Goal: Check status: Check status

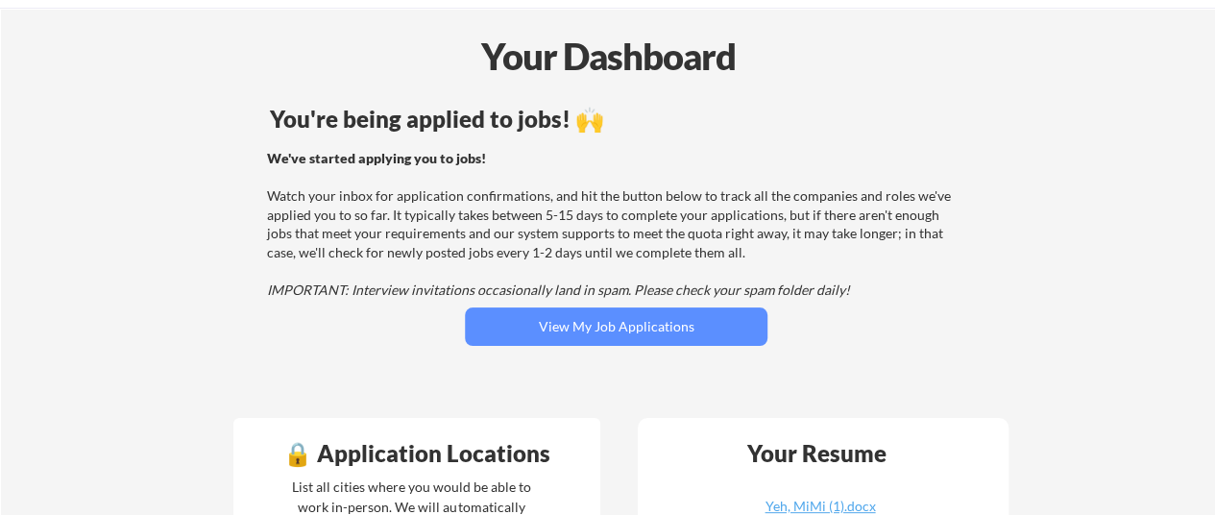
scroll to position [192, 0]
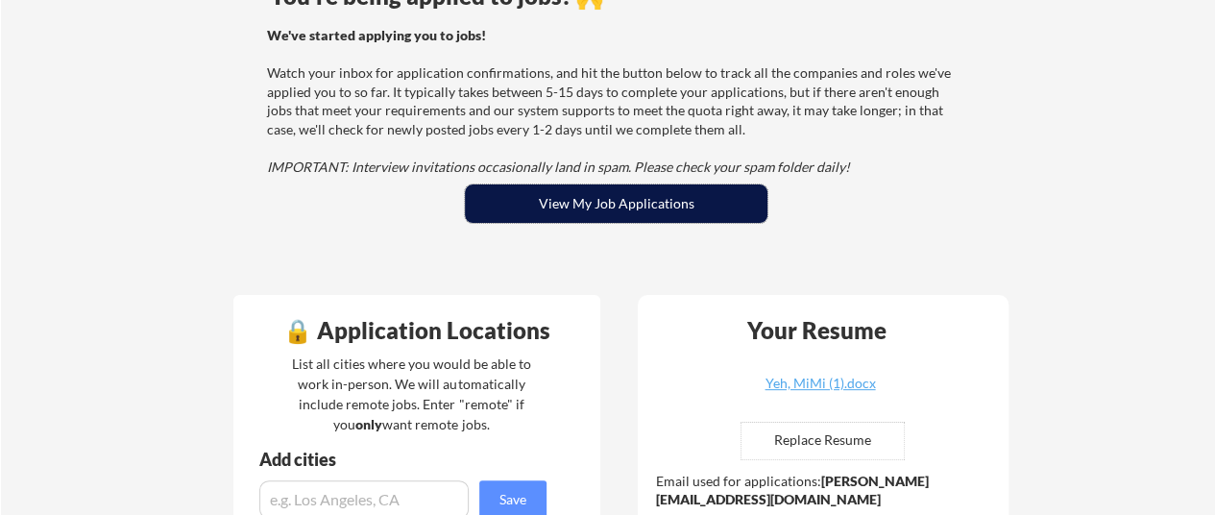
click at [548, 206] on button "View My Job Applications" at bounding box center [616, 203] width 302 height 38
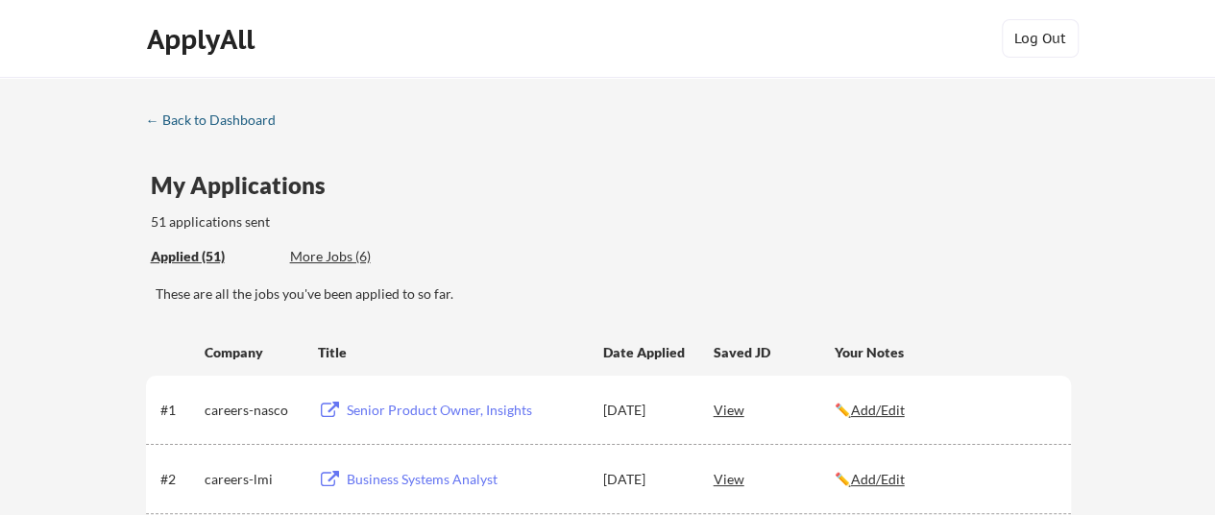
click at [196, 120] on div "← Back to Dashboard" at bounding box center [218, 119] width 144 height 13
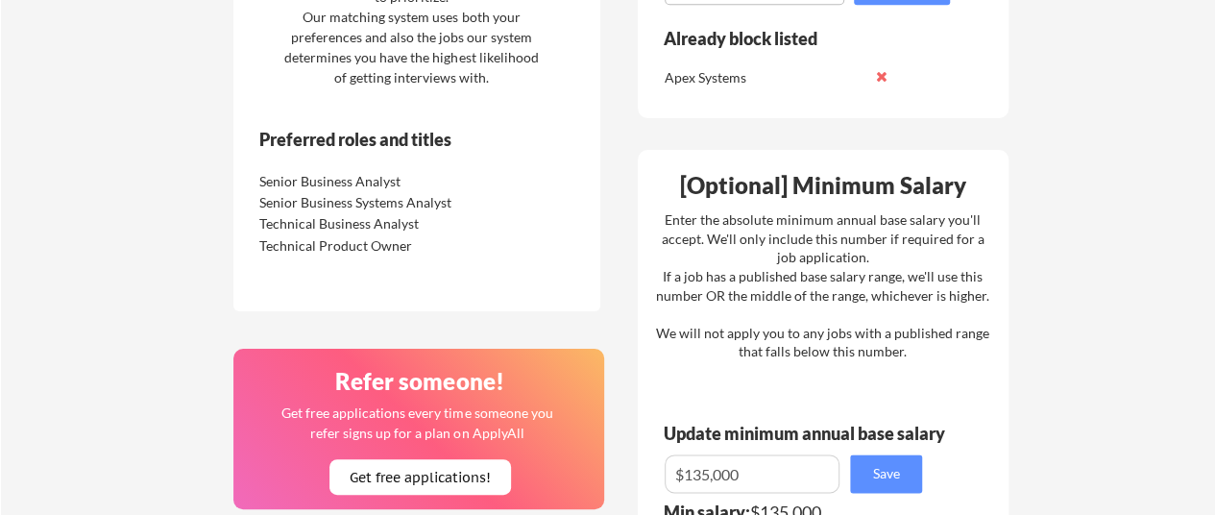
scroll to position [864, 0]
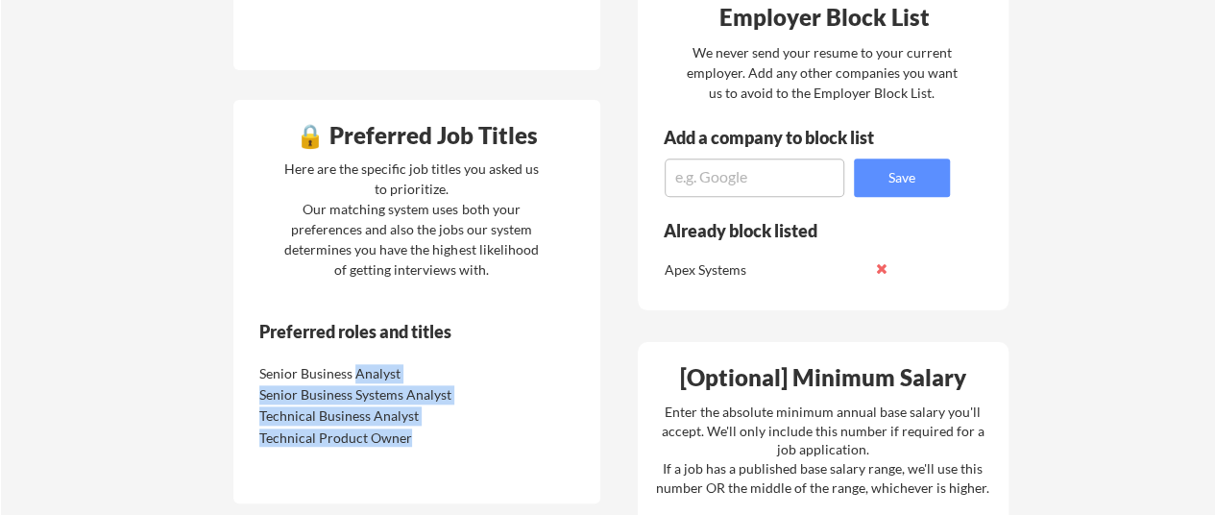
drag, startPoint x: 369, startPoint y: 318, endPoint x: 355, endPoint y: 381, distance: 64.8
click at [355, 381] on div "🔒 Preferred Job Titles Here are the specific job titles you asked us to priorit…" at bounding box center [416, 301] width 367 height 403
click at [355, 382] on div "Senior Business Systems Analyst" at bounding box center [375, 392] width 242 height 21
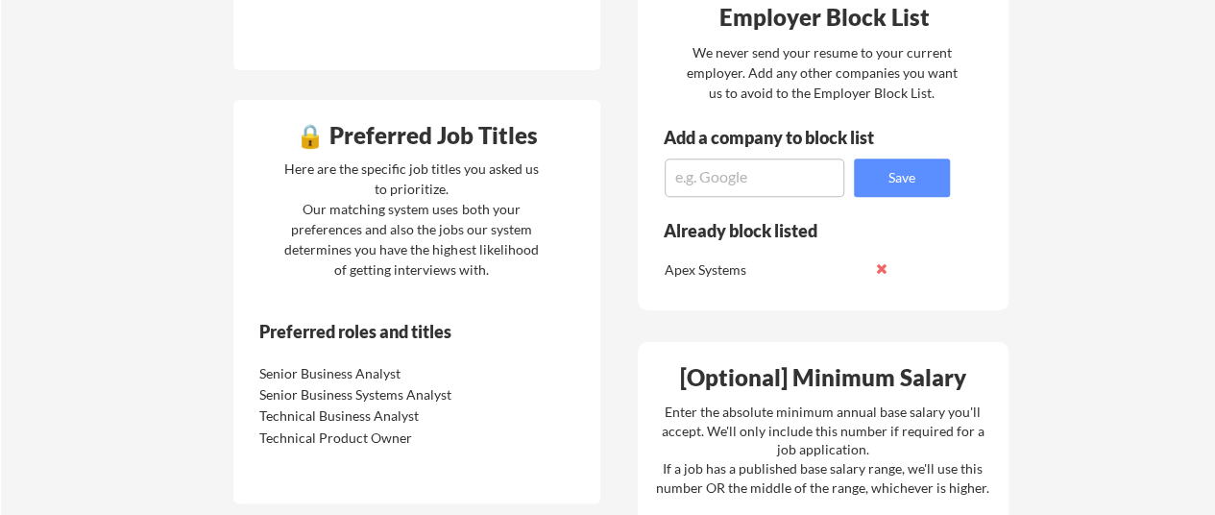
click at [315, 138] on div "🔒 Preferred Job Titles" at bounding box center [416, 135] width 357 height 23
click at [391, 140] on div "🔒 Preferred Job Titles" at bounding box center [416, 135] width 357 height 23
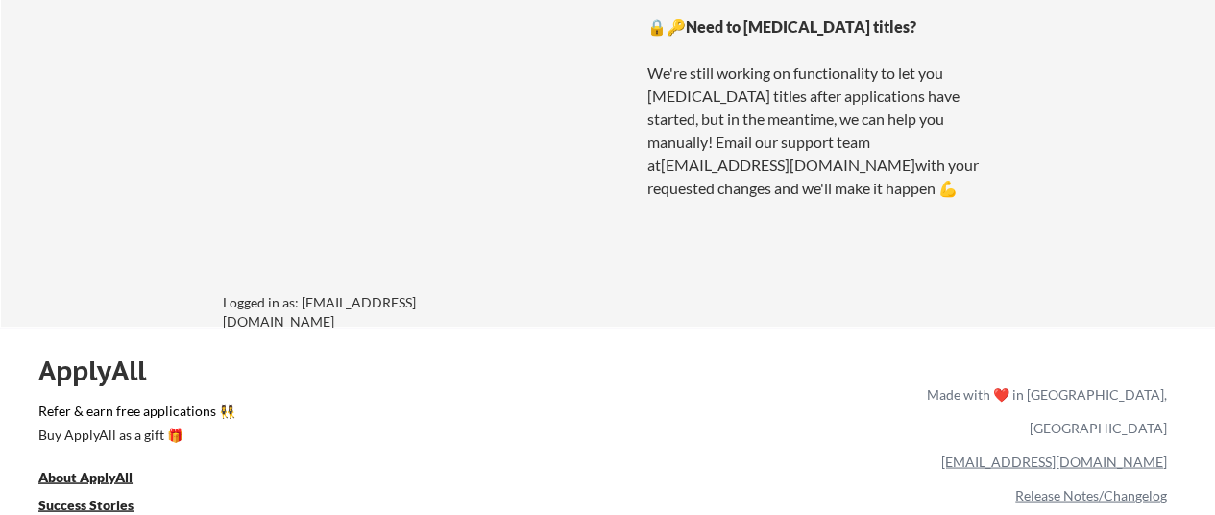
scroll to position [1632, 0]
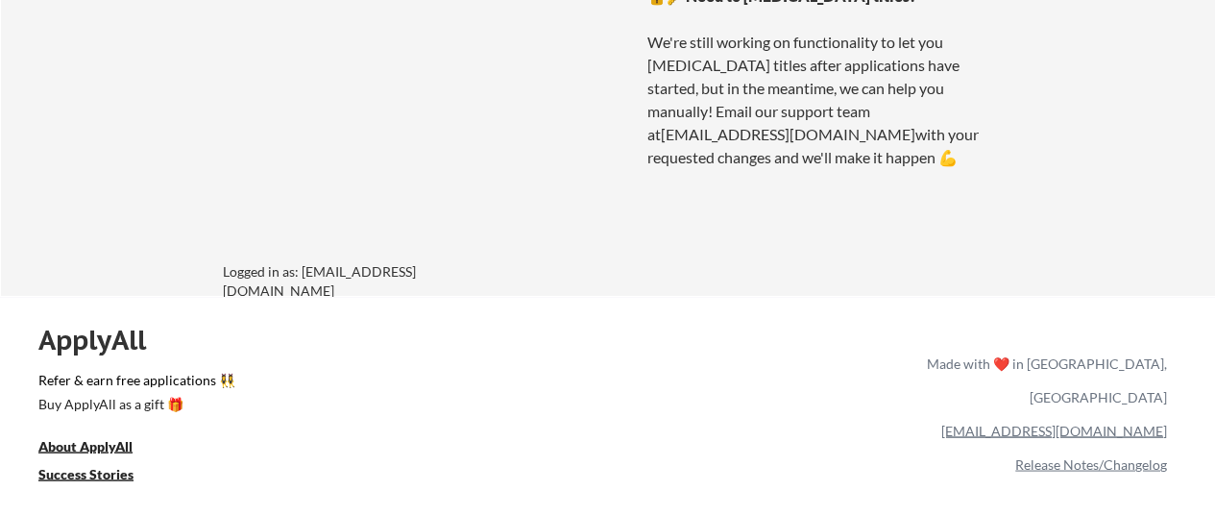
click at [1123, 422] on link "[EMAIL_ADDRESS][DOMAIN_NAME]" at bounding box center [1054, 430] width 226 height 16
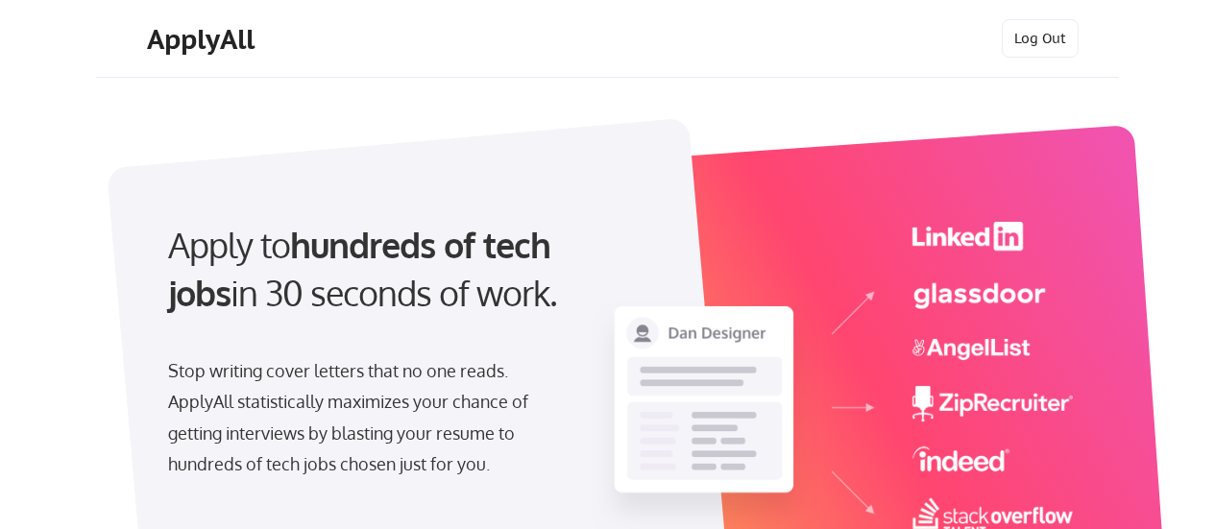
select select ""tech_finance_biz_ops_cos""
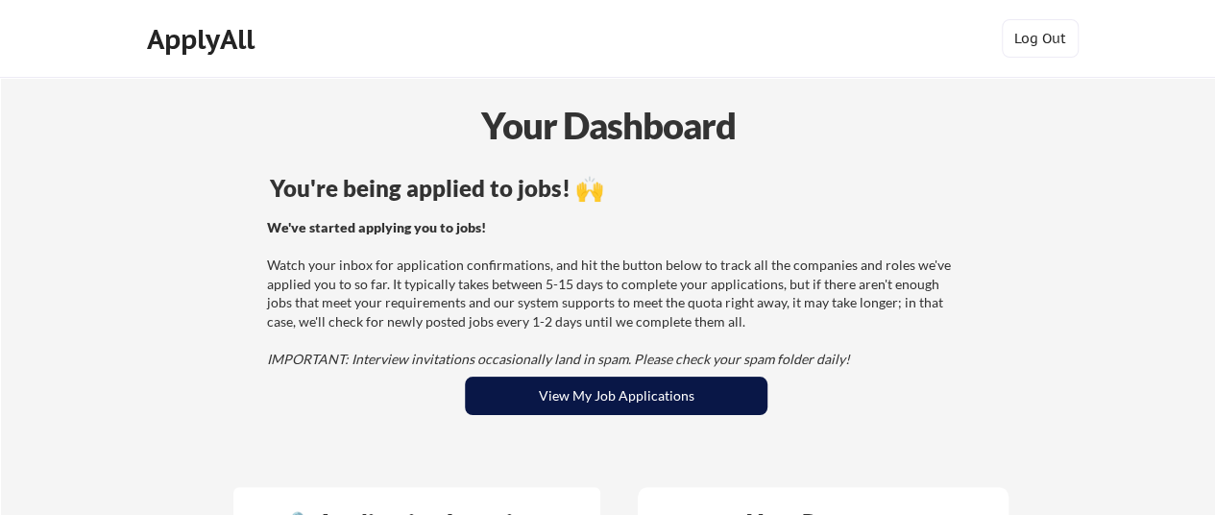
click at [579, 381] on button "View My Job Applications" at bounding box center [616, 395] width 302 height 38
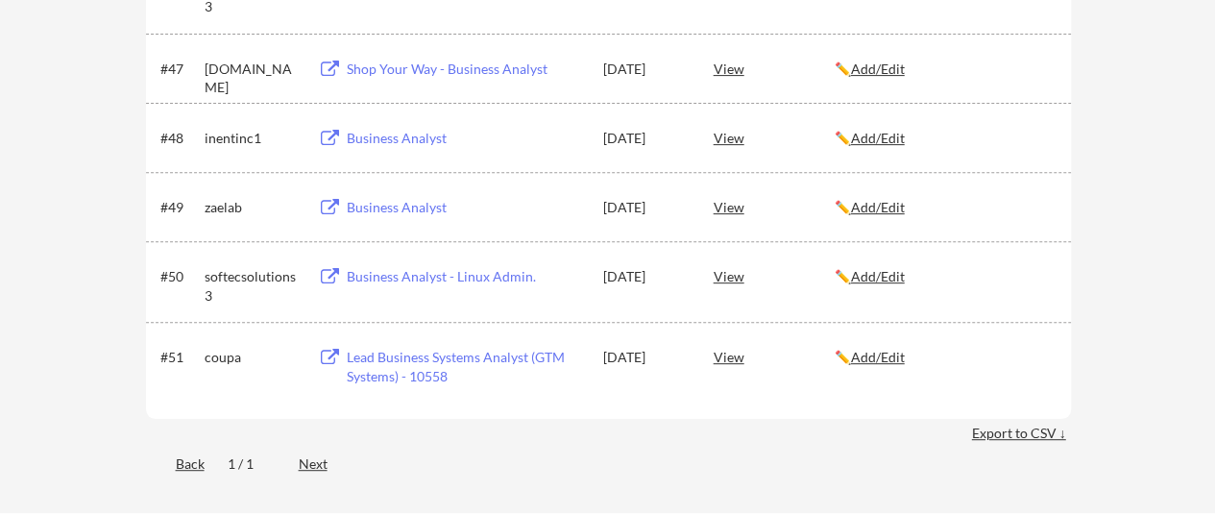
scroll to position [3745, 0]
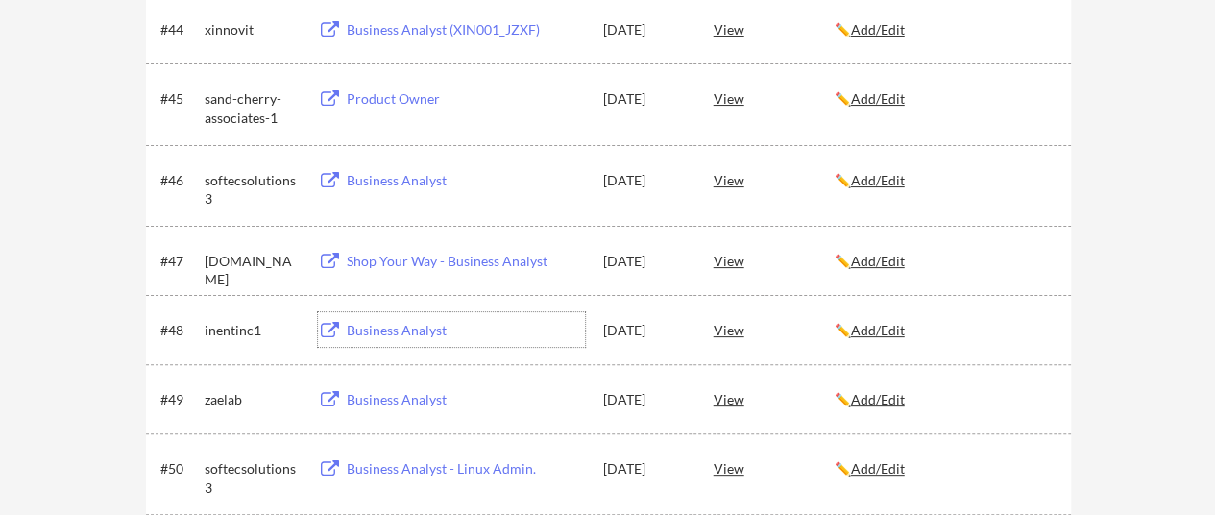
click at [386, 326] on div "Business Analyst" at bounding box center [466, 330] width 238 height 19
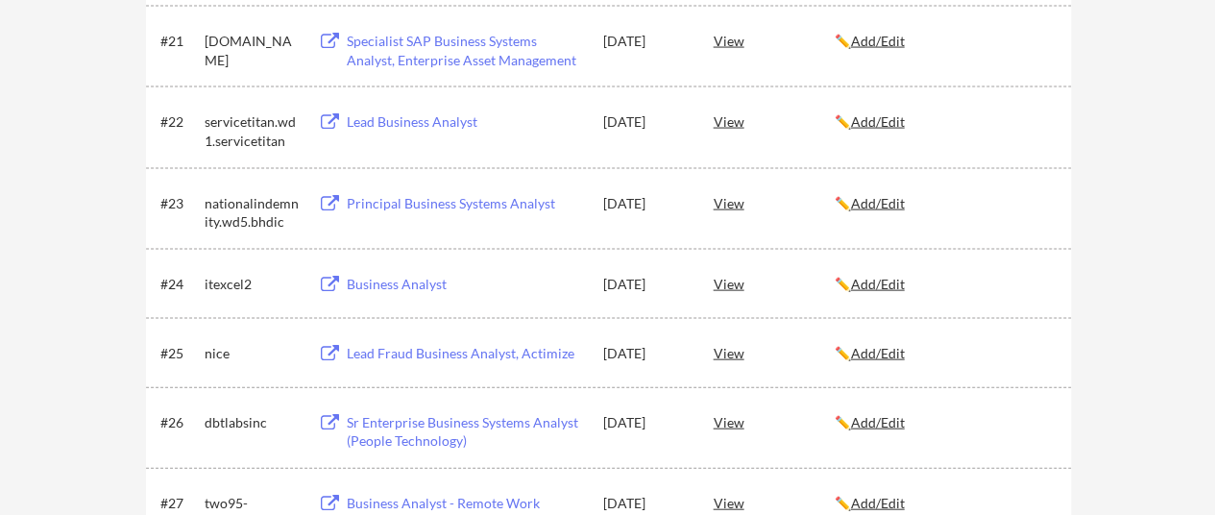
scroll to position [1921, 0]
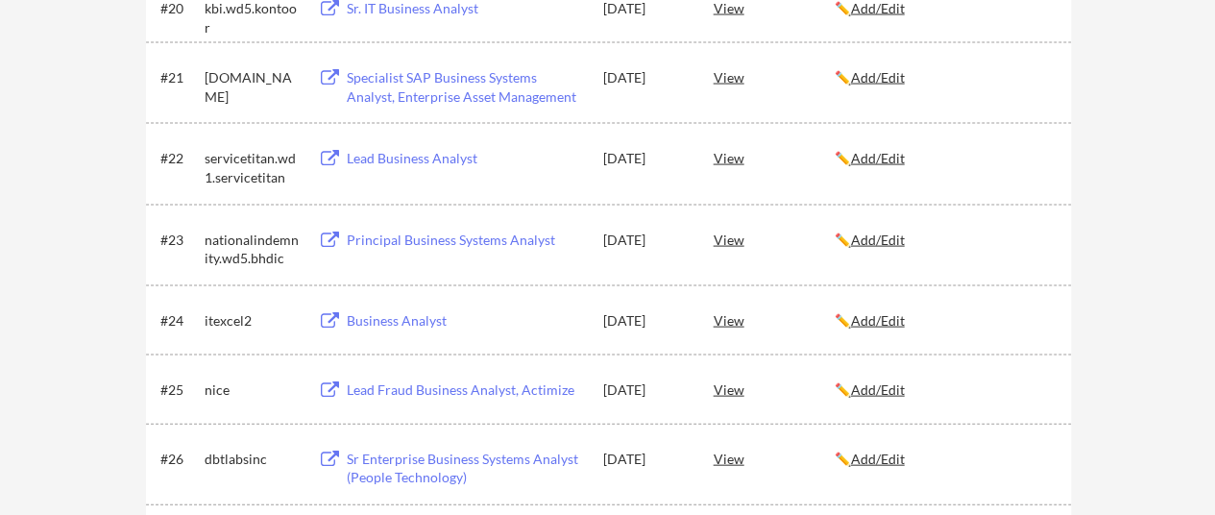
click at [389, 316] on div "Business Analyst" at bounding box center [466, 320] width 238 height 19
